Goal: Find specific page/section: Find specific page/section

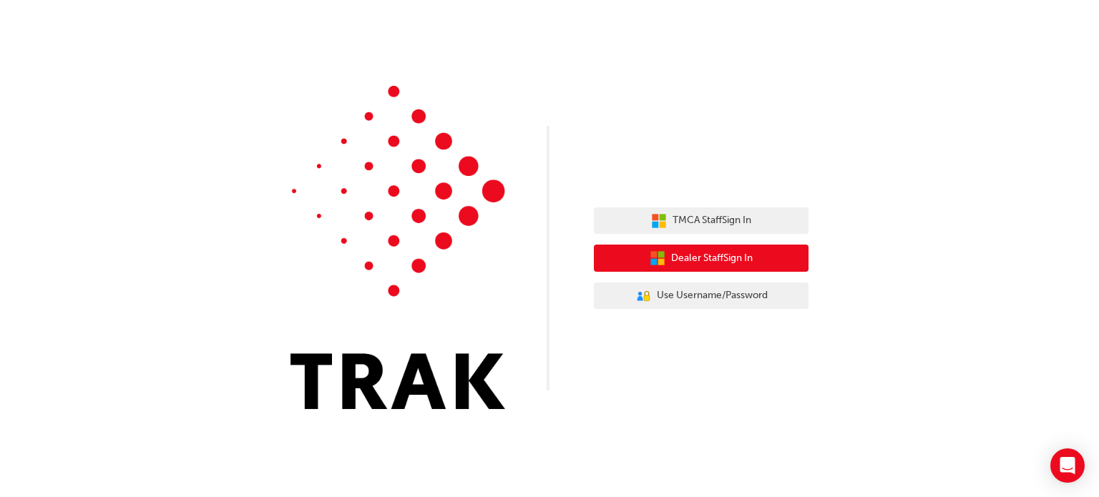
click at [642, 256] on button "Dealer Staff Sign In" at bounding box center [701, 258] width 215 height 27
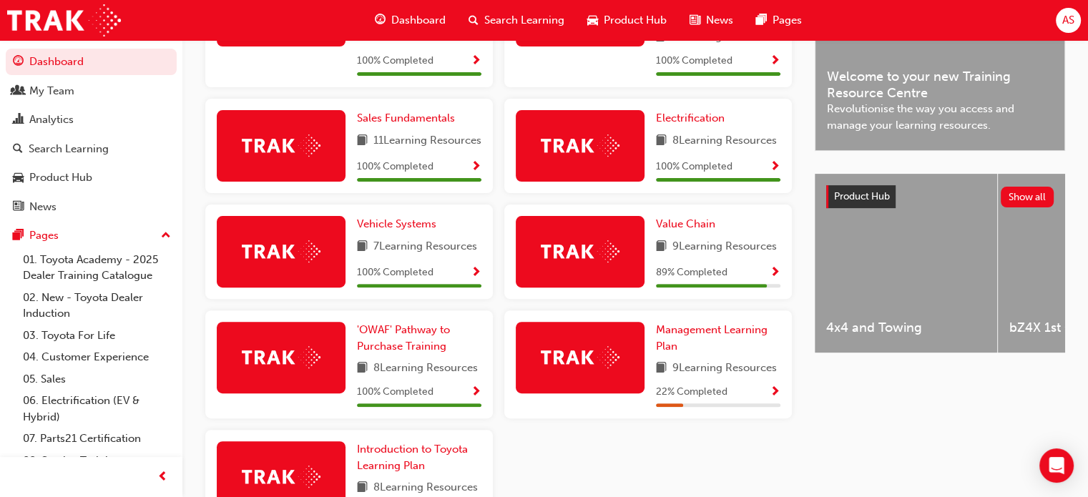
scroll to position [501, 0]
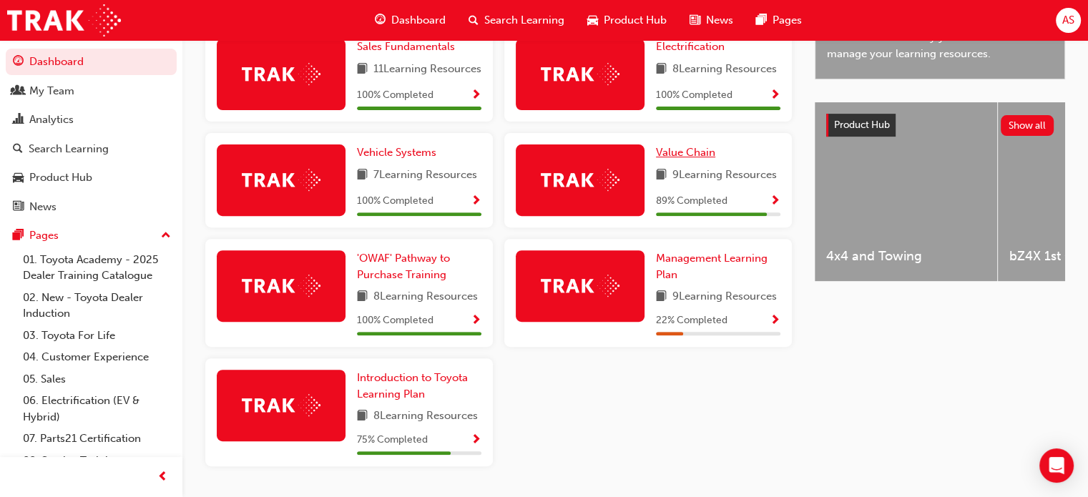
click at [677, 159] on span "Value Chain" at bounding box center [685, 152] width 59 height 13
